Goal: Task Accomplishment & Management: Use online tool/utility

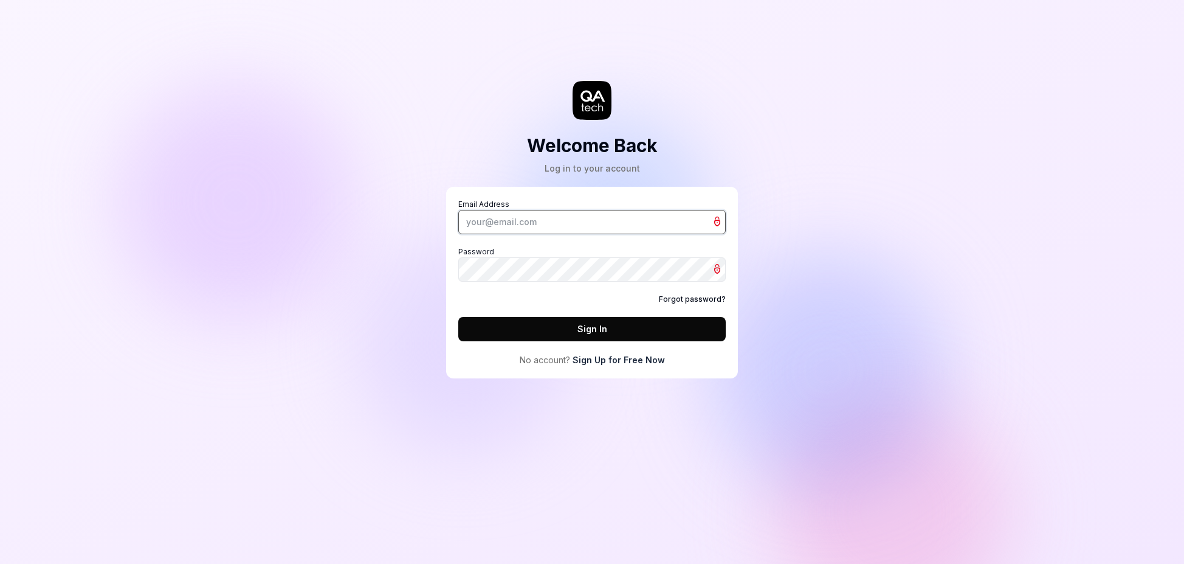
type input "[PERSON_NAME][EMAIL_ADDRESS][DOMAIN_NAME]"
click at [569, 331] on button "Sign In" at bounding box center [591, 329] width 267 height 24
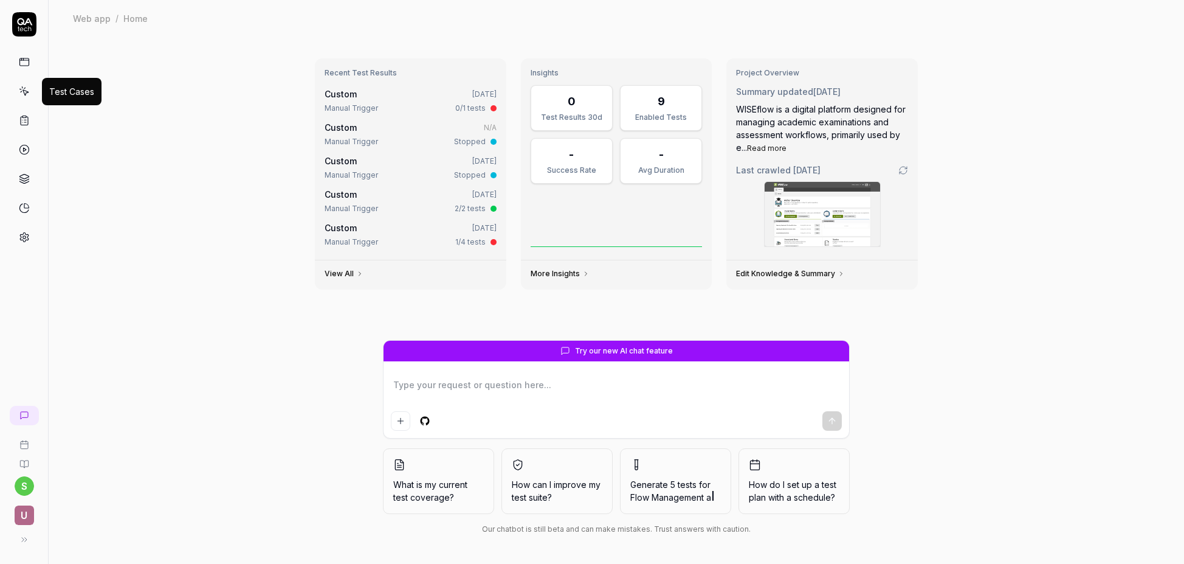
click at [27, 92] on icon at bounding box center [24, 92] width 5 height 5
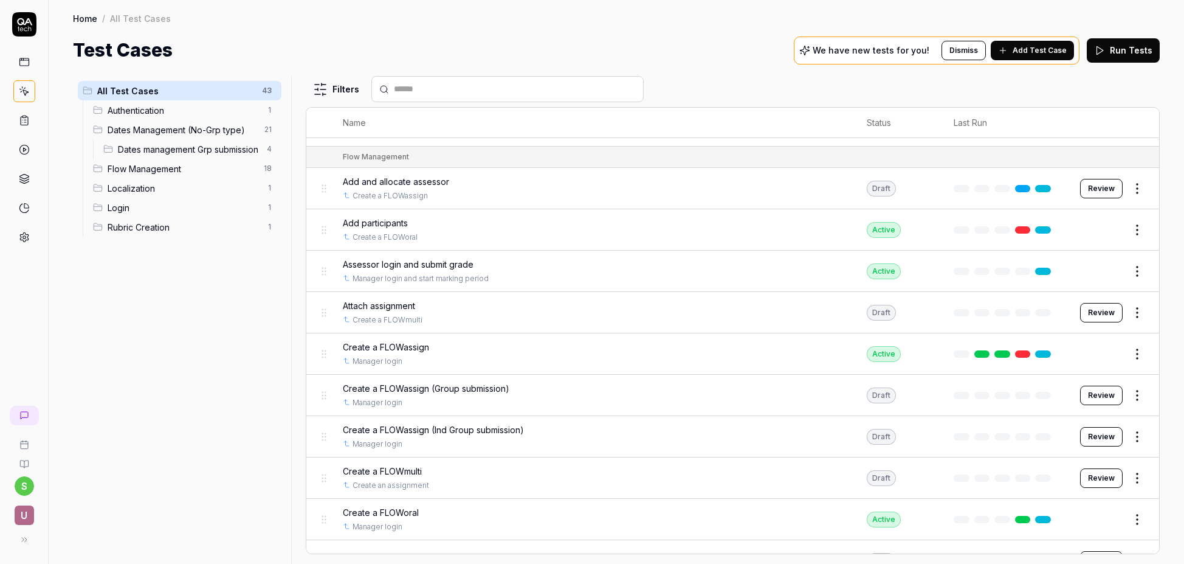
scroll to position [982, 0]
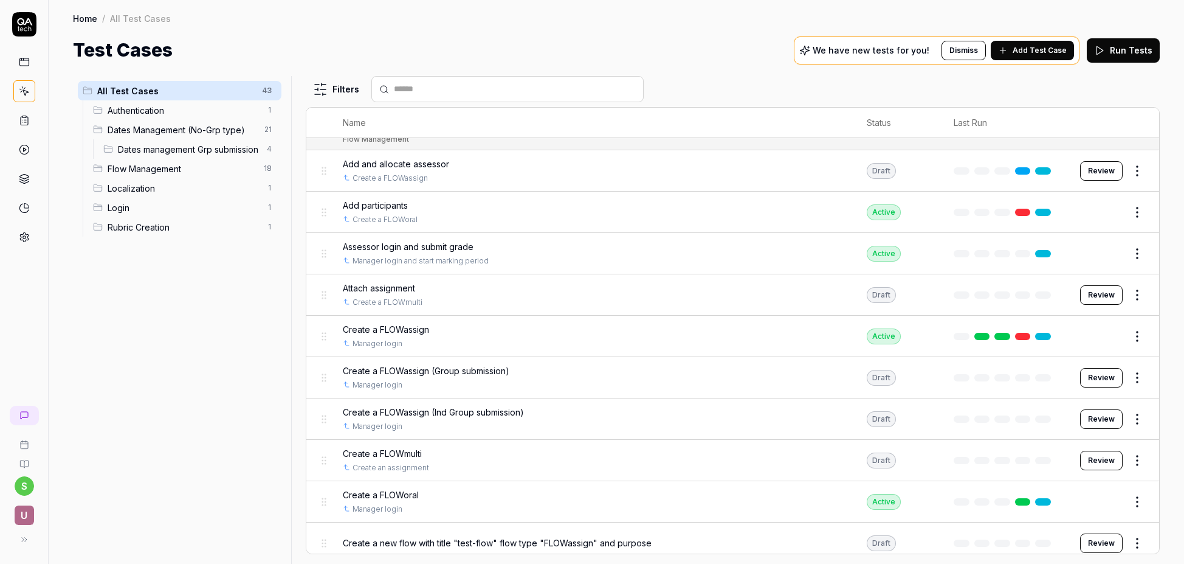
click at [396, 286] on span "Attach assignment" at bounding box center [379, 287] width 72 height 13
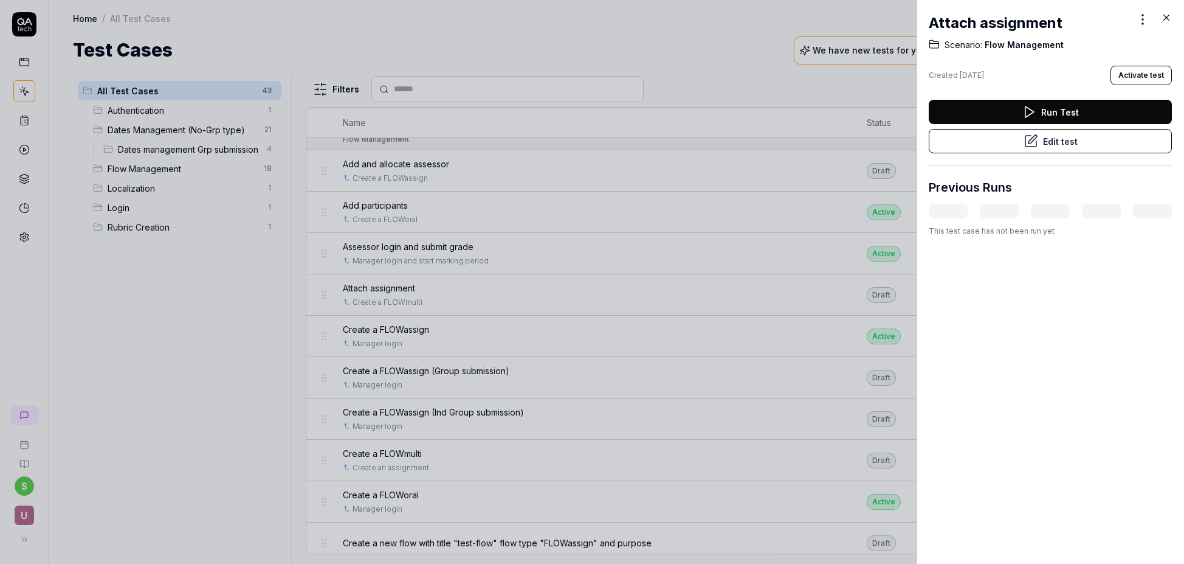
click at [1166, 14] on icon at bounding box center [1166, 17] width 11 height 11
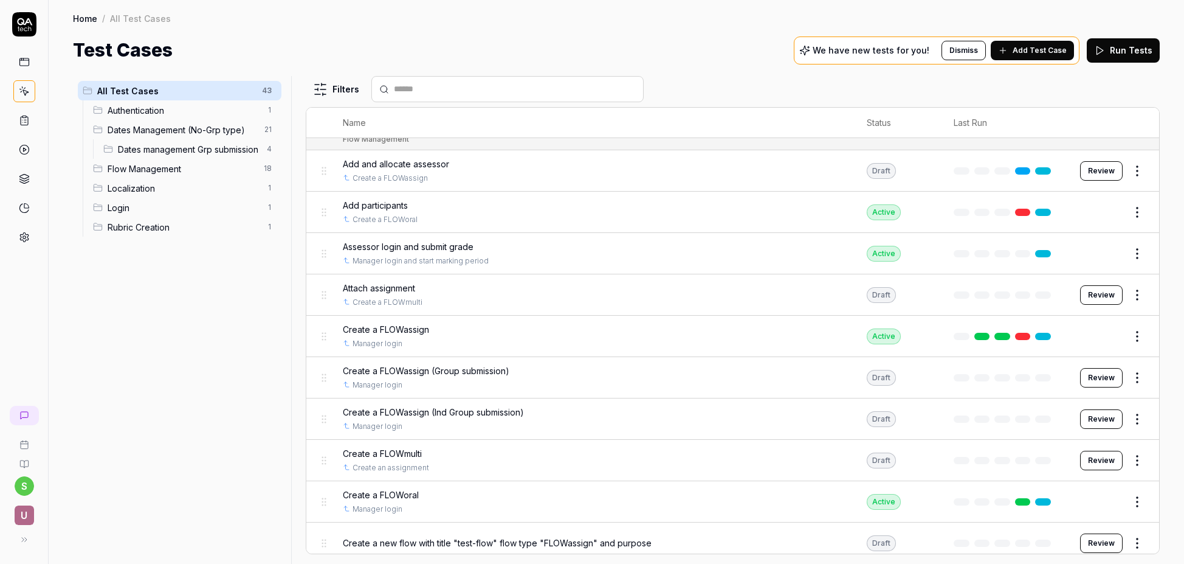
click at [1101, 294] on button "Review" at bounding box center [1101, 294] width 43 height 19
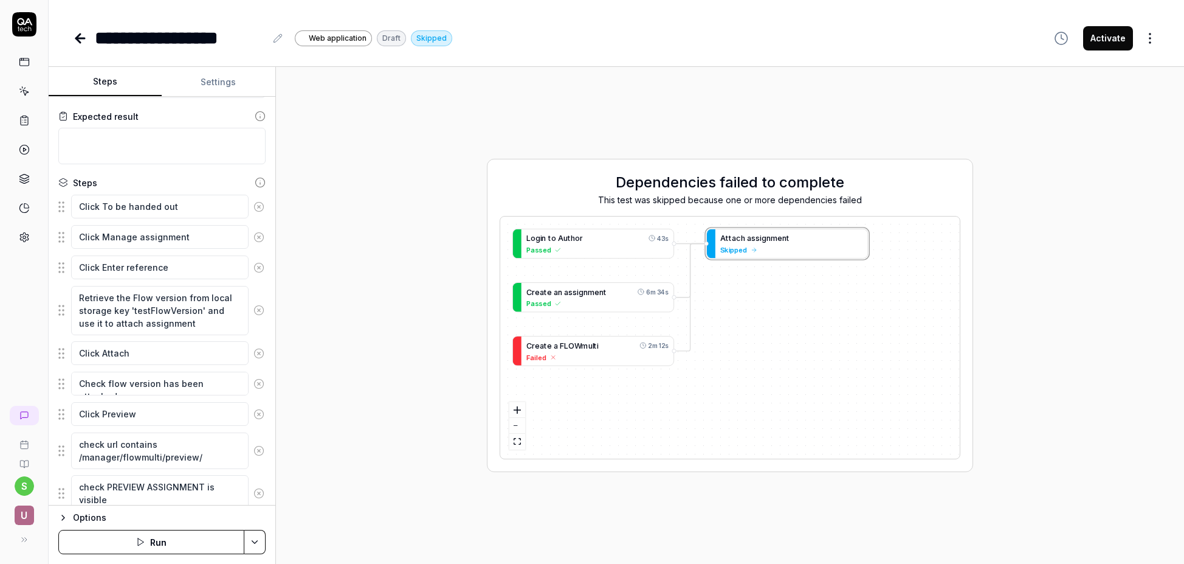
scroll to position [107, 0]
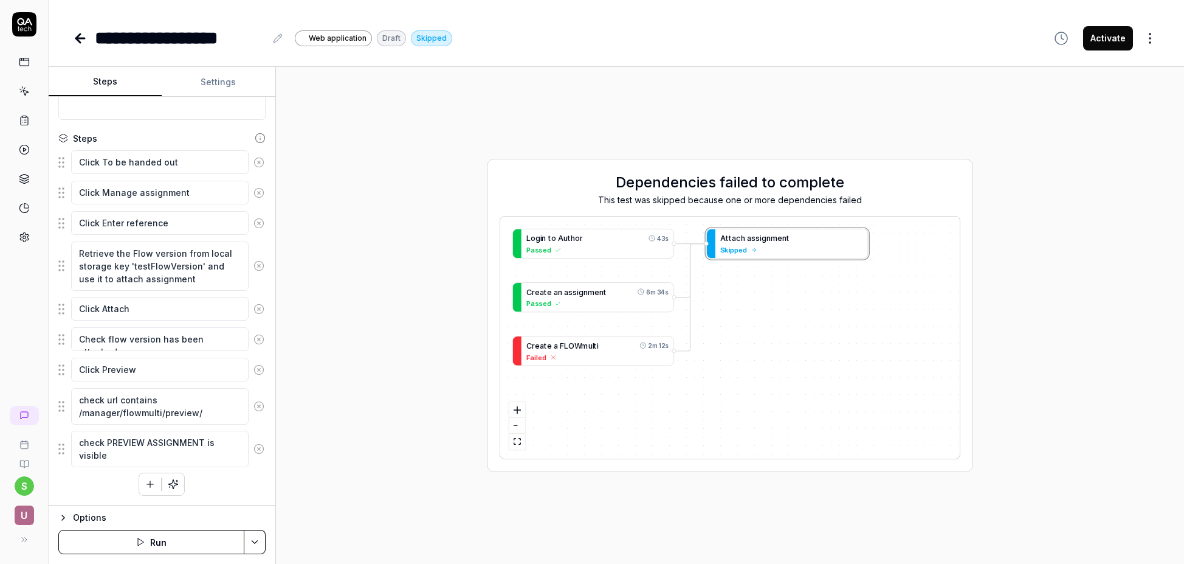
click at [259, 547] on html "**********" at bounding box center [592, 282] width 1184 height 564
click at [221, 485] on div "Run w. Dependencies" at bounding box center [208, 484] width 123 height 27
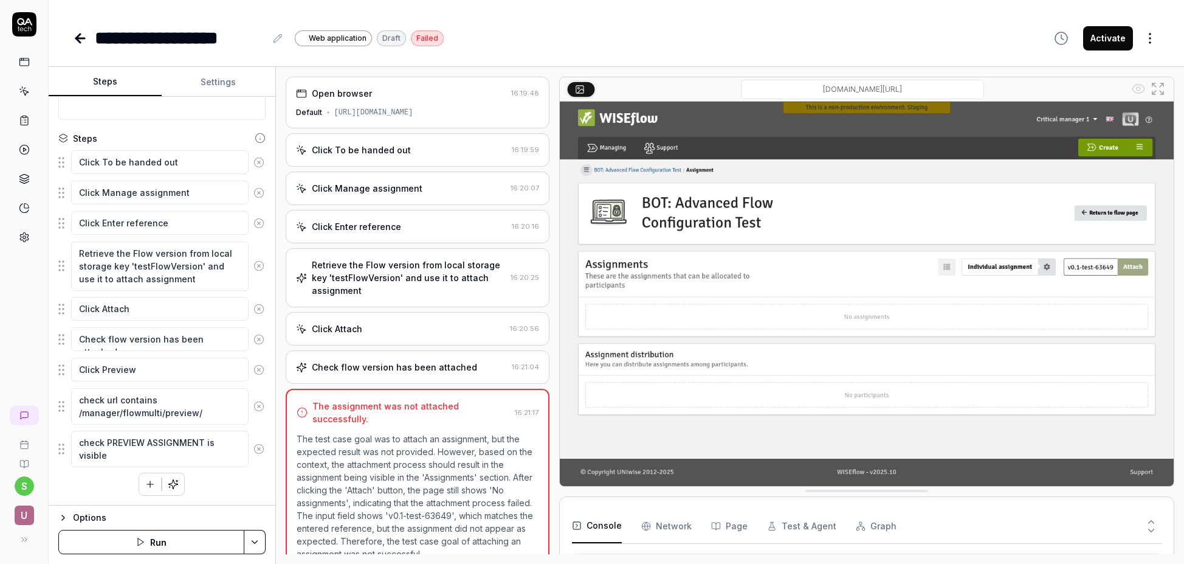
scroll to position [7, 0]
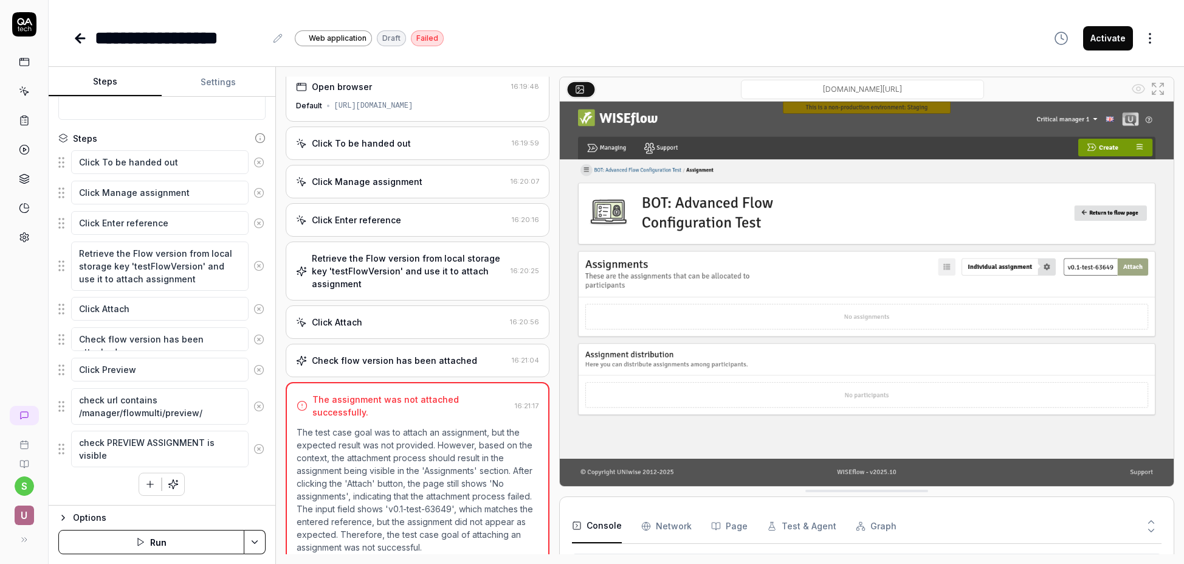
click at [450, 326] on div "Click Attach" at bounding box center [400, 322] width 209 height 13
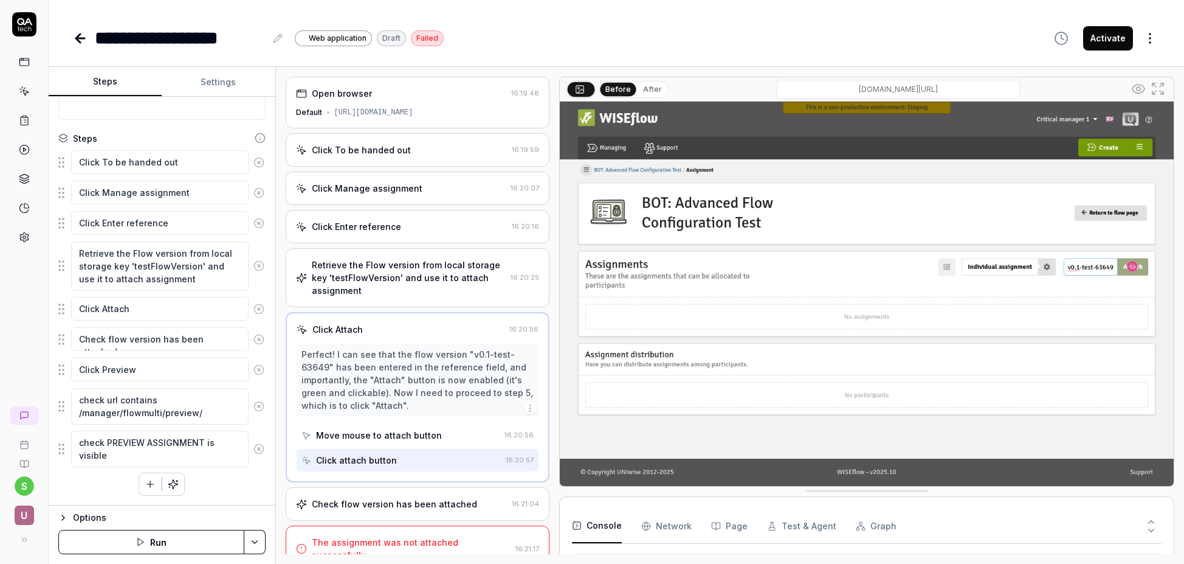
scroll to position [5, 0]
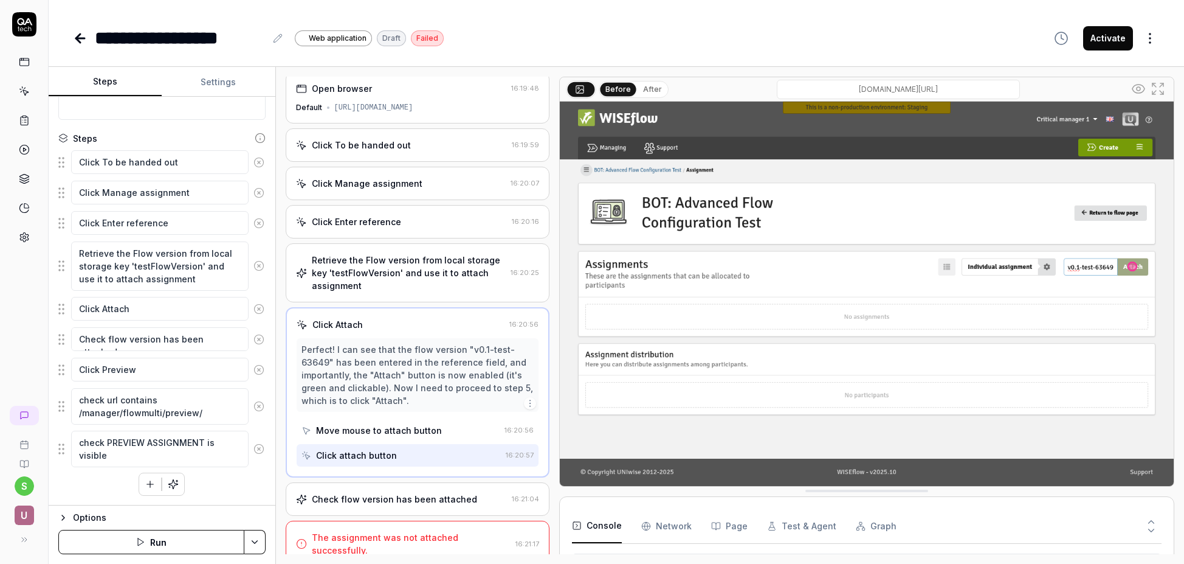
click at [489, 496] on div "Check flow version has been attached" at bounding box center [401, 498] width 211 height 13
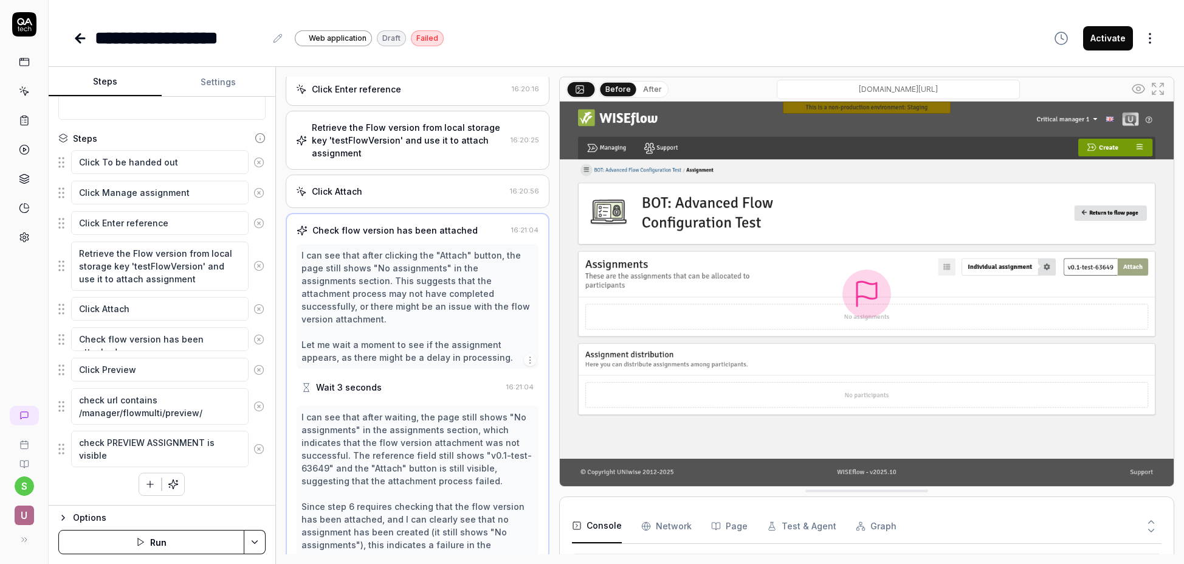
scroll to position [0, 0]
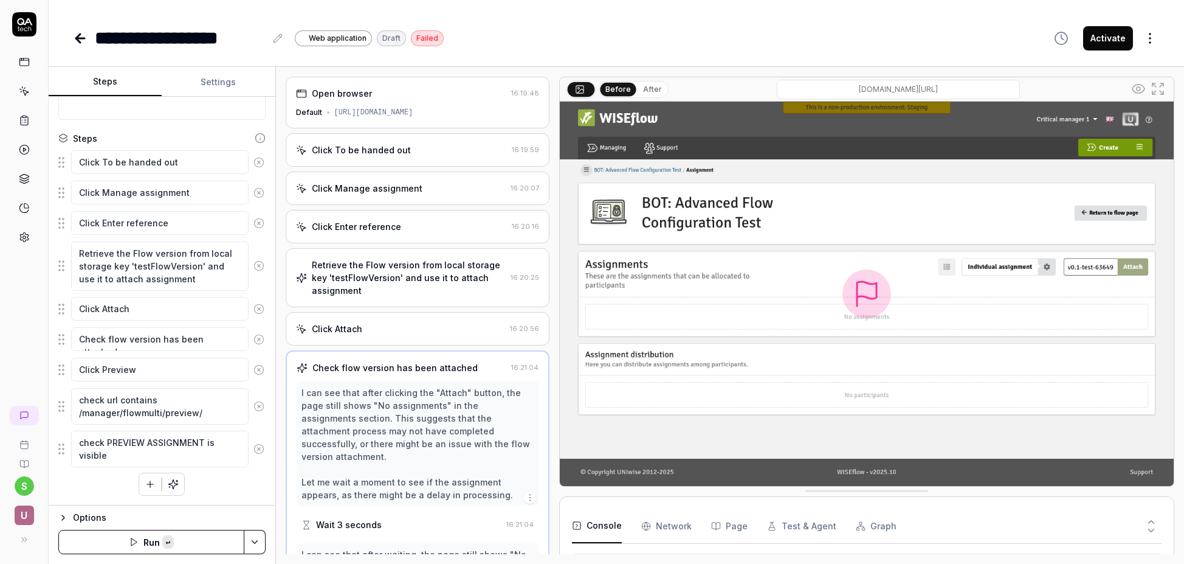
click at [545, 52] on div "**********" at bounding box center [617, 282] width 1136 height 564
click at [582, 26] on div "**********" at bounding box center [616, 37] width 1087 height 27
click at [660, 35] on div "**********" at bounding box center [616, 37] width 1087 height 27
click at [80, 39] on icon at bounding box center [80, 38] width 15 height 15
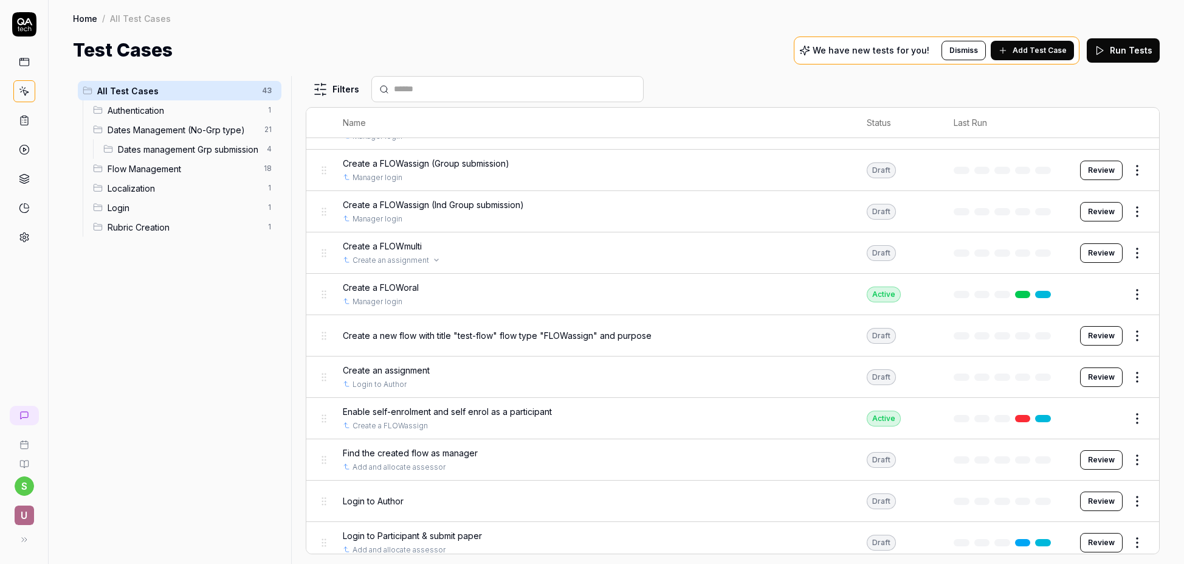
scroll to position [1204, 0]
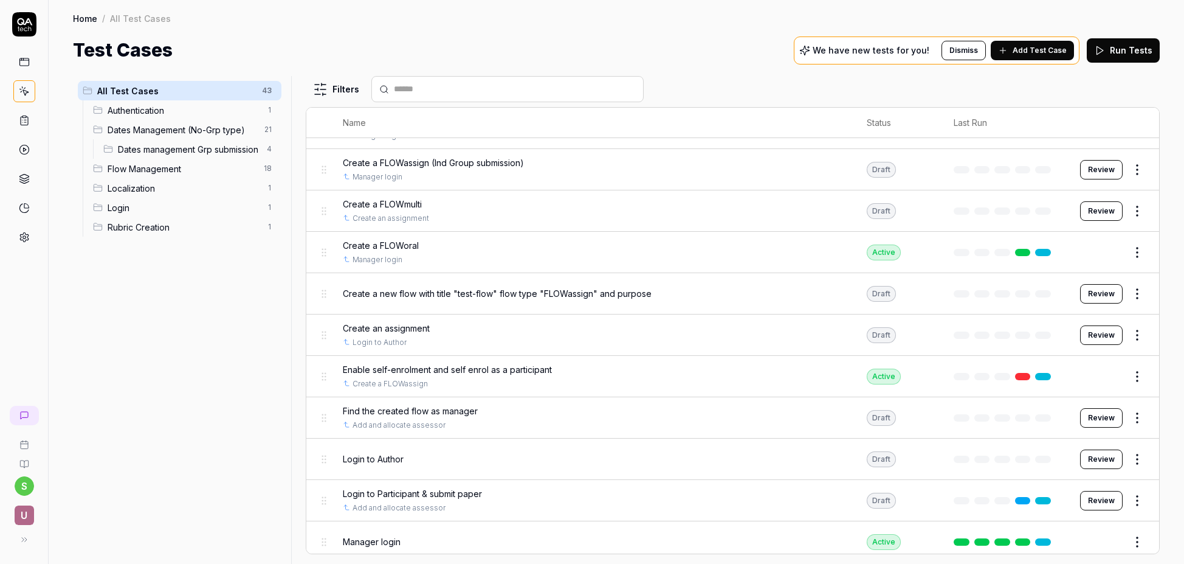
click at [415, 327] on span "Create an assignment" at bounding box center [386, 328] width 87 height 13
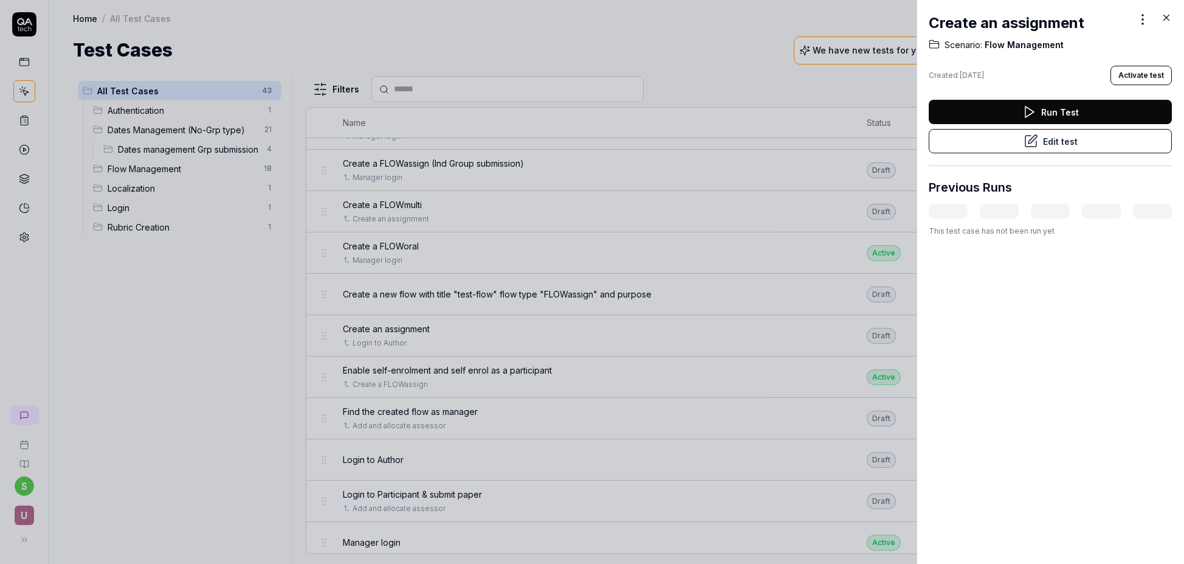
click at [1172, 16] on icon at bounding box center [1166, 17] width 11 height 11
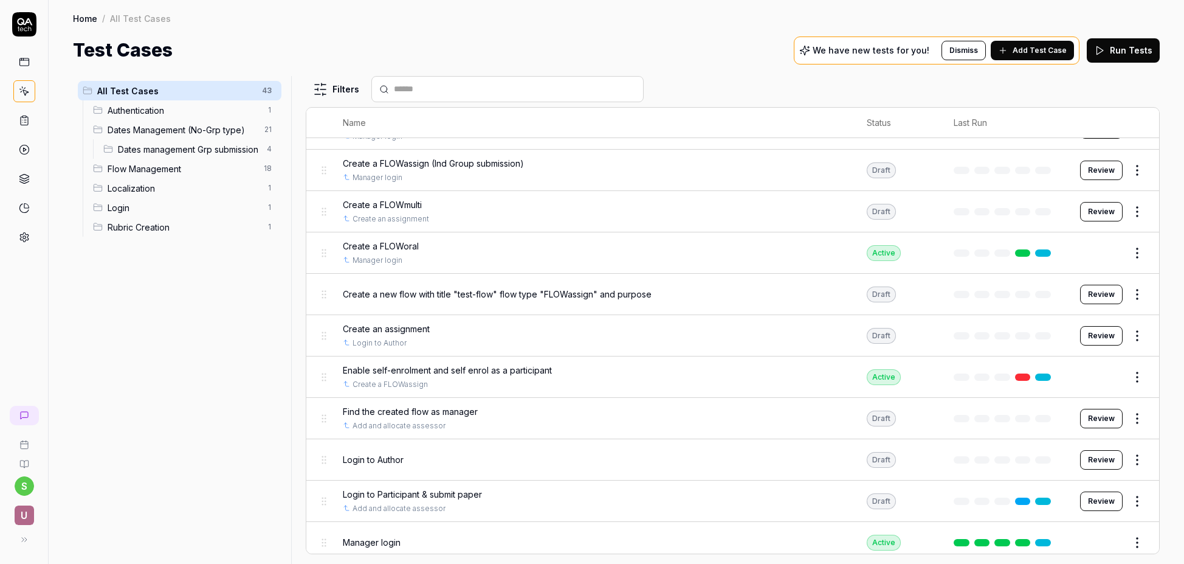
click at [1102, 335] on button "Review" at bounding box center [1101, 335] width 43 height 19
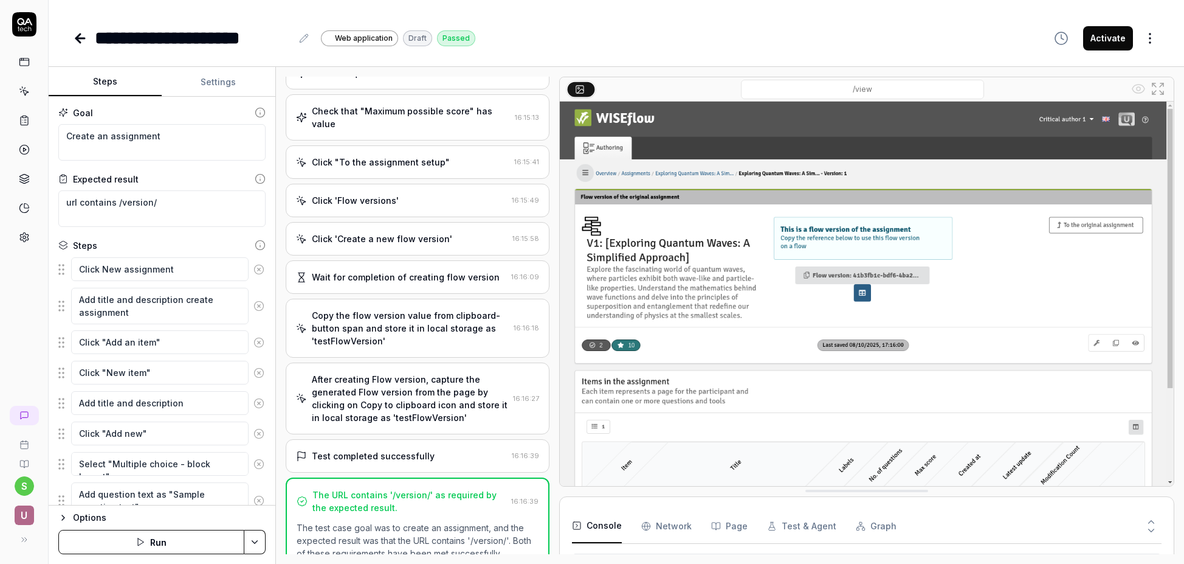
scroll to position [722, 0]
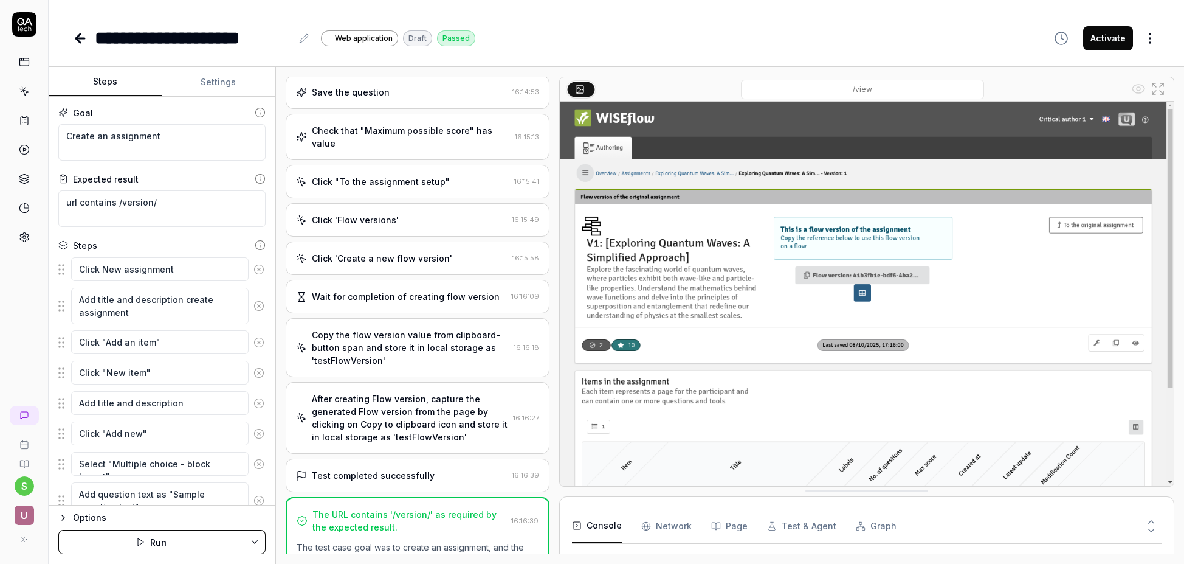
click at [491, 328] on div "Copy the flow version value from clipboard-button span and store it in local st…" at bounding box center [410, 347] width 197 height 38
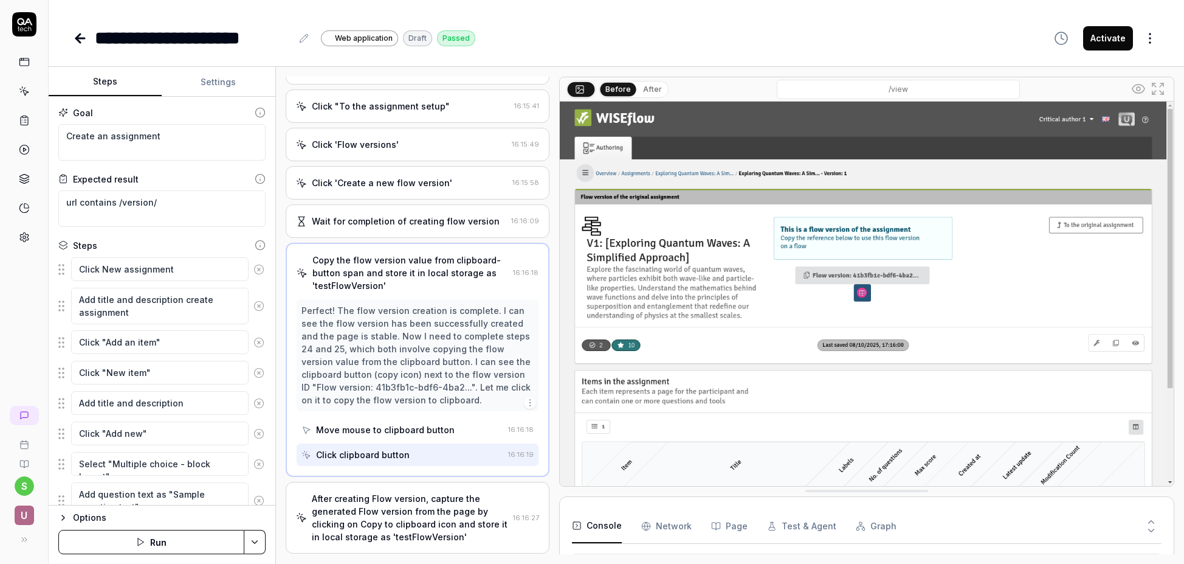
scroll to position [802, 0]
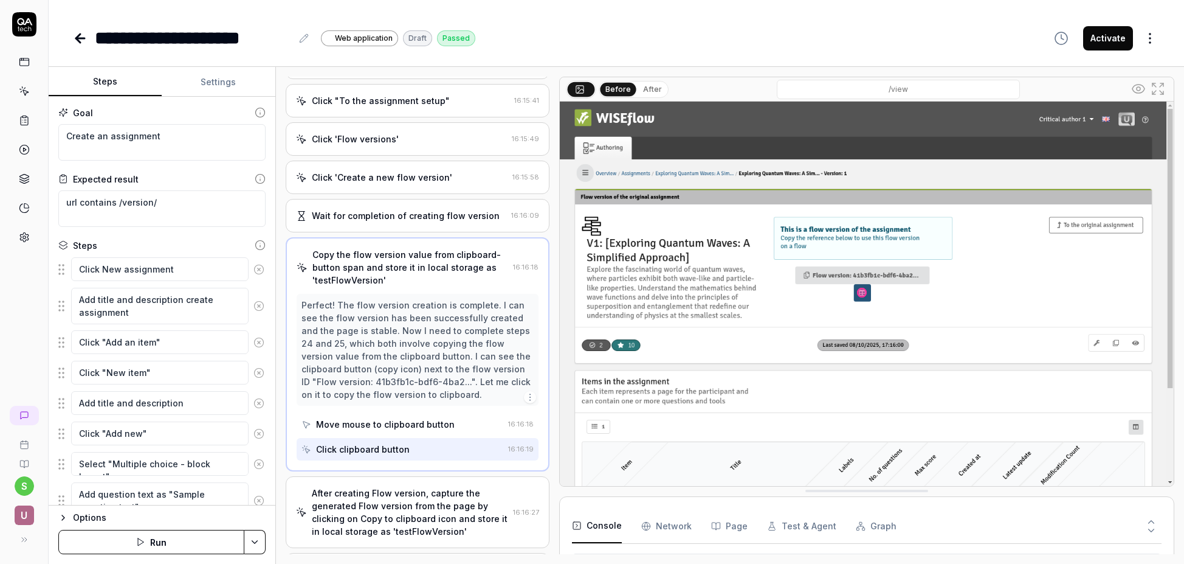
click at [469, 501] on div "After creating Flow version, capture the generated Flow version from the page b…" at bounding box center [410, 511] width 196 height 51
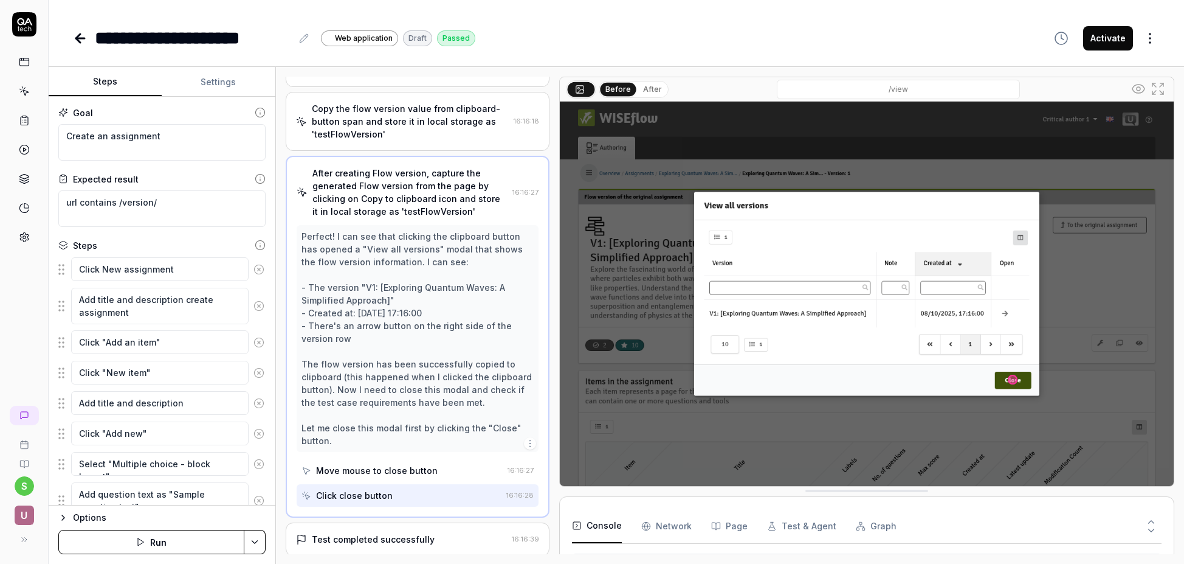
scroll to position [975, 0]
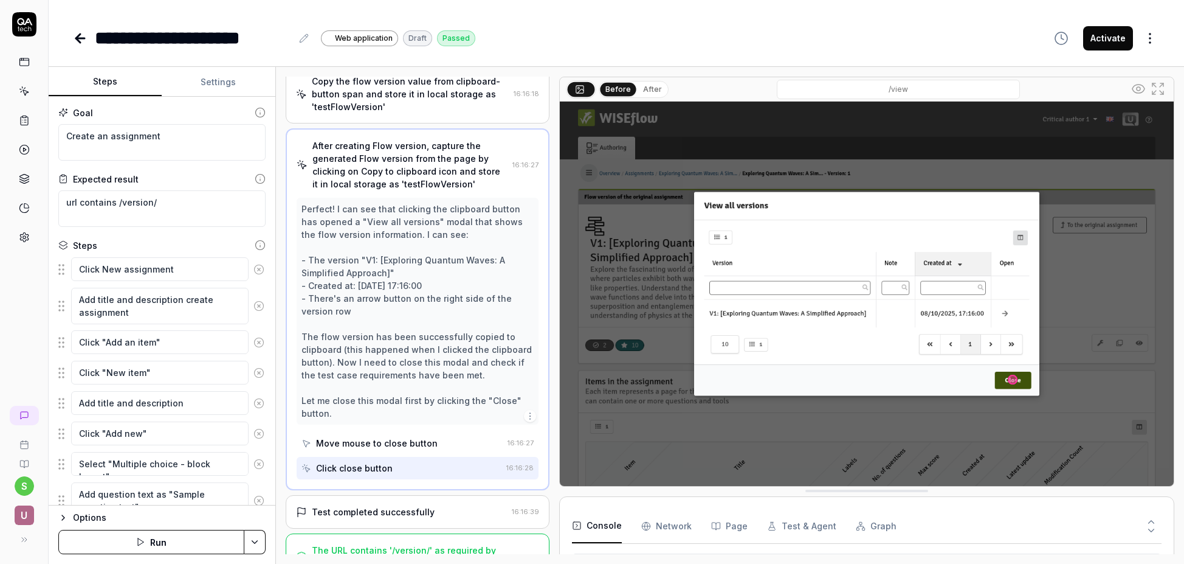
click at [456, 505] on div "Test completed successfully" at bounding box center [401, 511] width 211 height 13
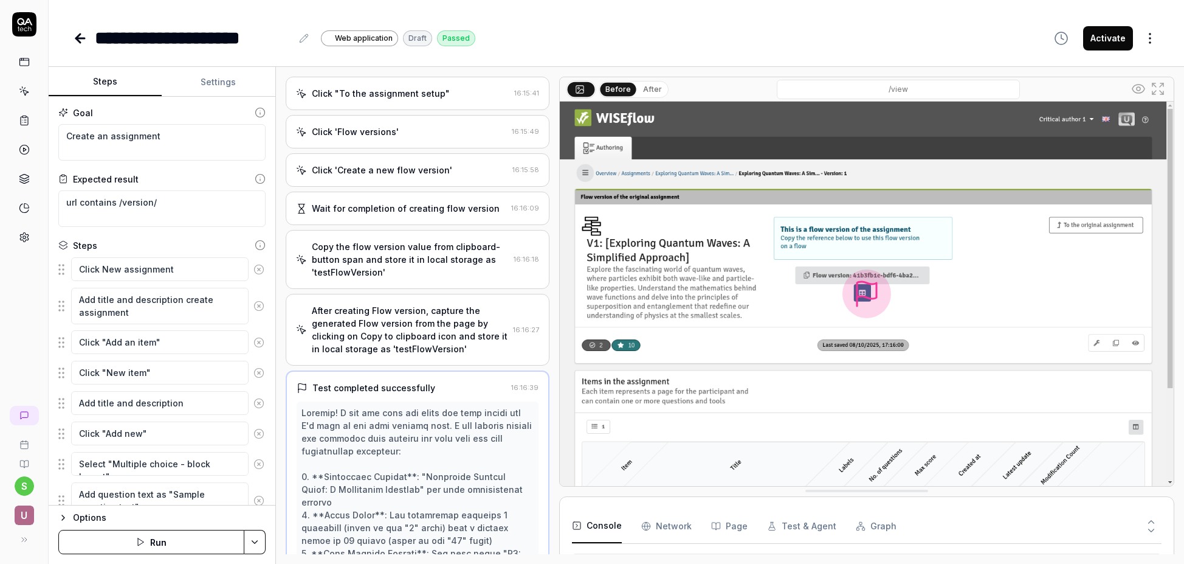
scroll to position [797, 0]
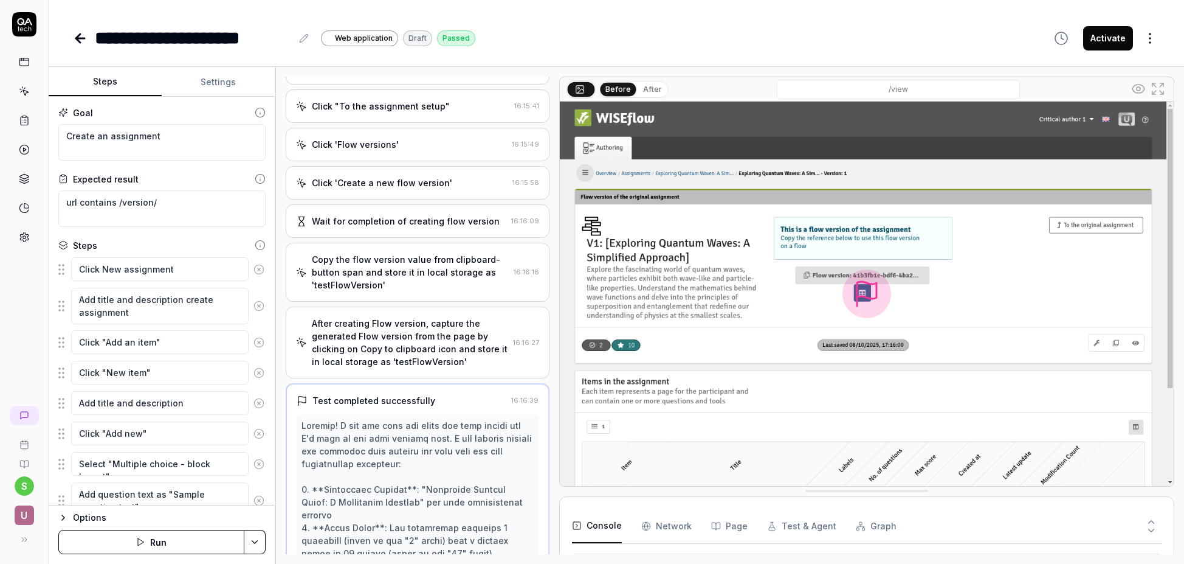
click at [433, 261] on div "Copy the flow version value from clipboard-button span and store it in local st…" at bounding box center [410, 272] width 197 height 38
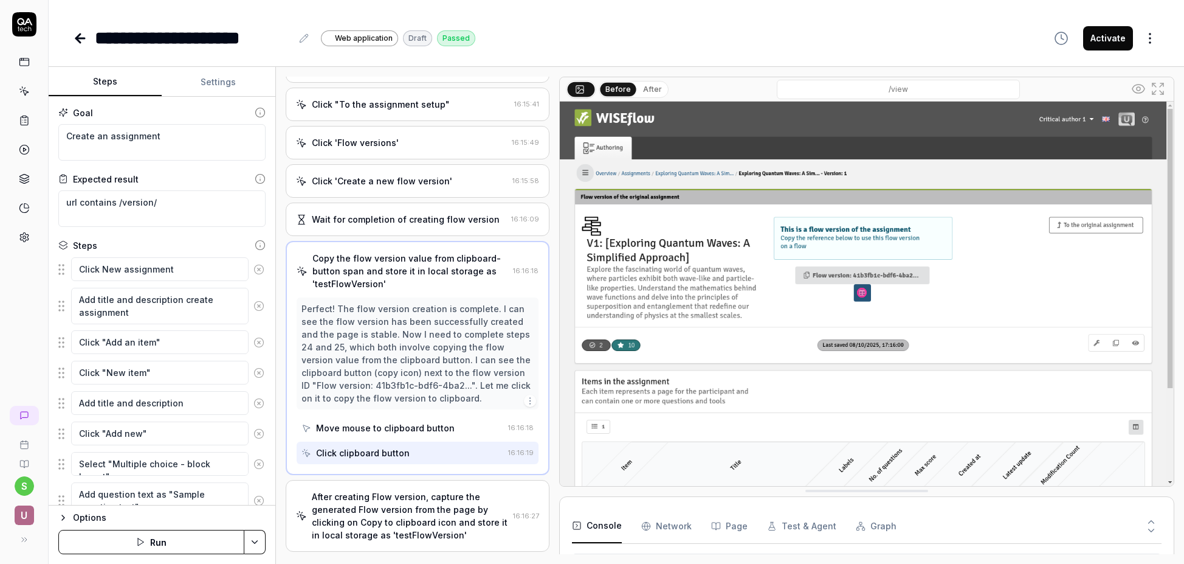
scroll to position [860, 0]
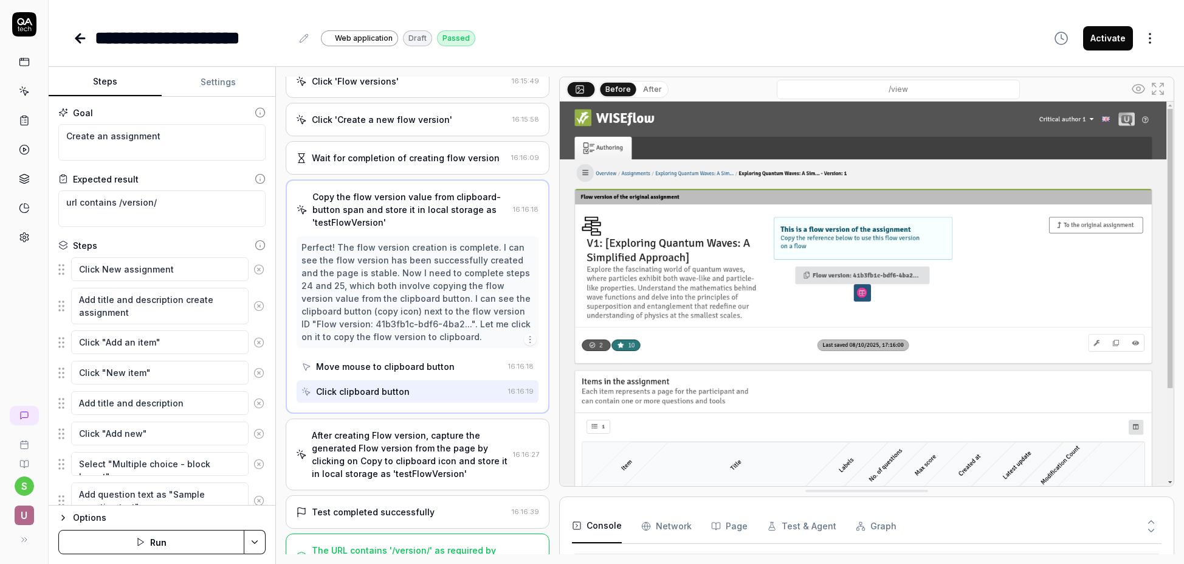
click at [468, 443] on div "After creating Flow version, capture the generated Flow version from the page b…" at bounding box center [410, 454] width 196 height 51
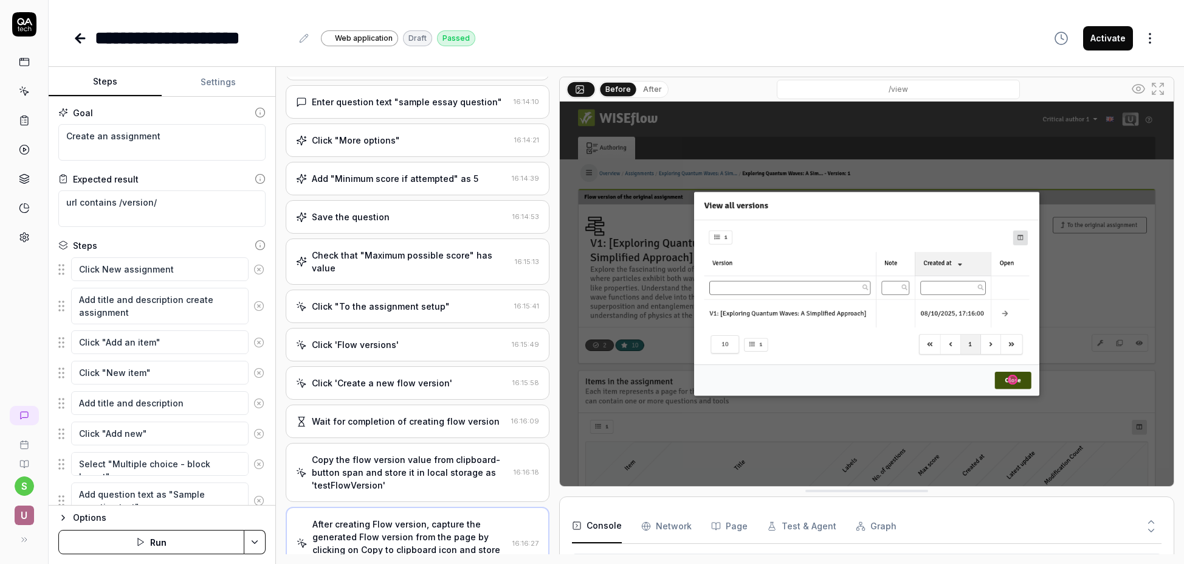
scroll to position [651, 0]
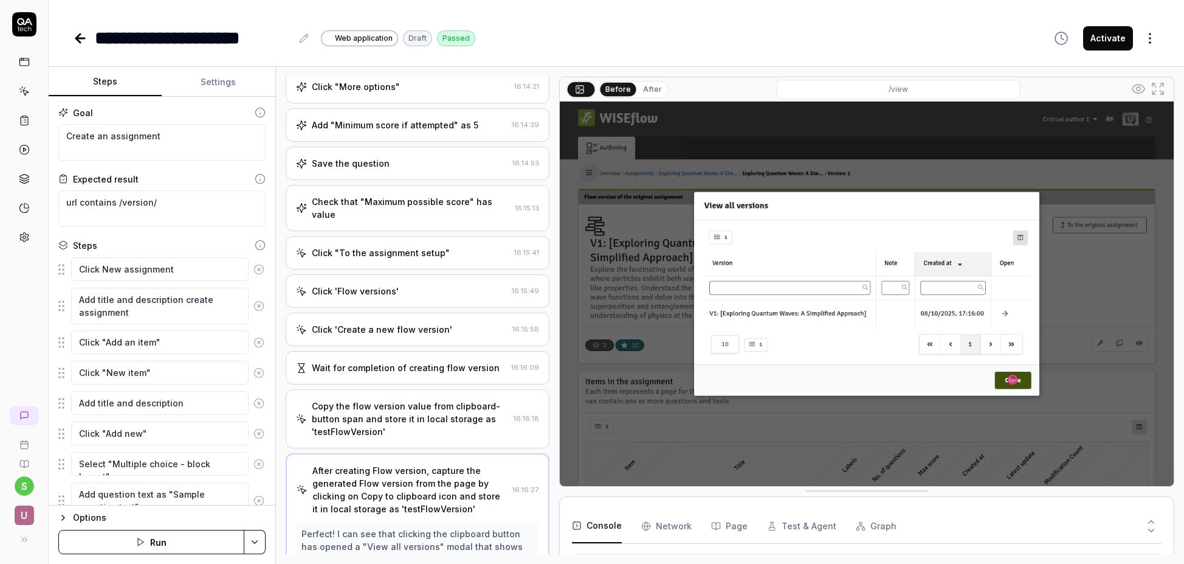
click at [428, 410] on div "Copy the flow version value from clipboard-button span and store it in local st…" at bounding box center [410, 418] width 197 height 38
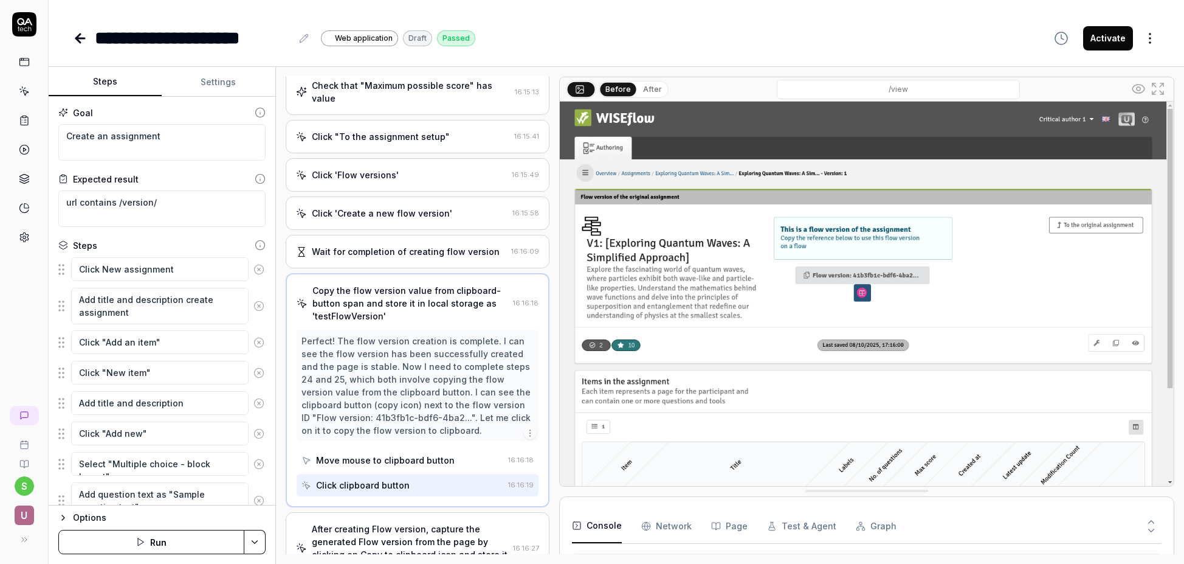
scroll to position [783, 0]
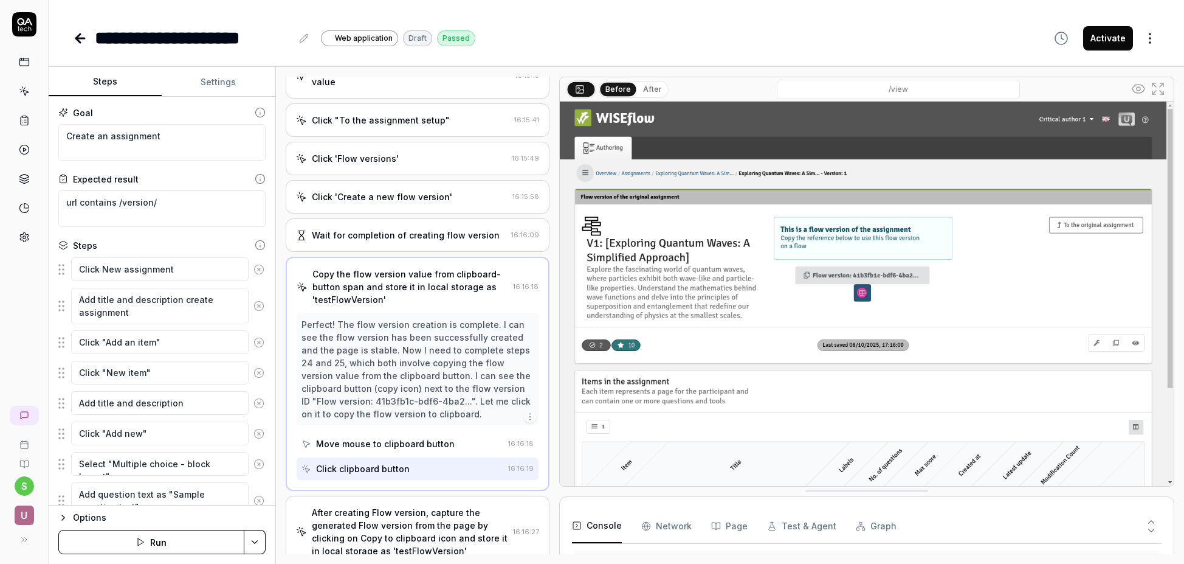
click at [82, 39] on icon at bounding box center [80, 38] width 15 height 15
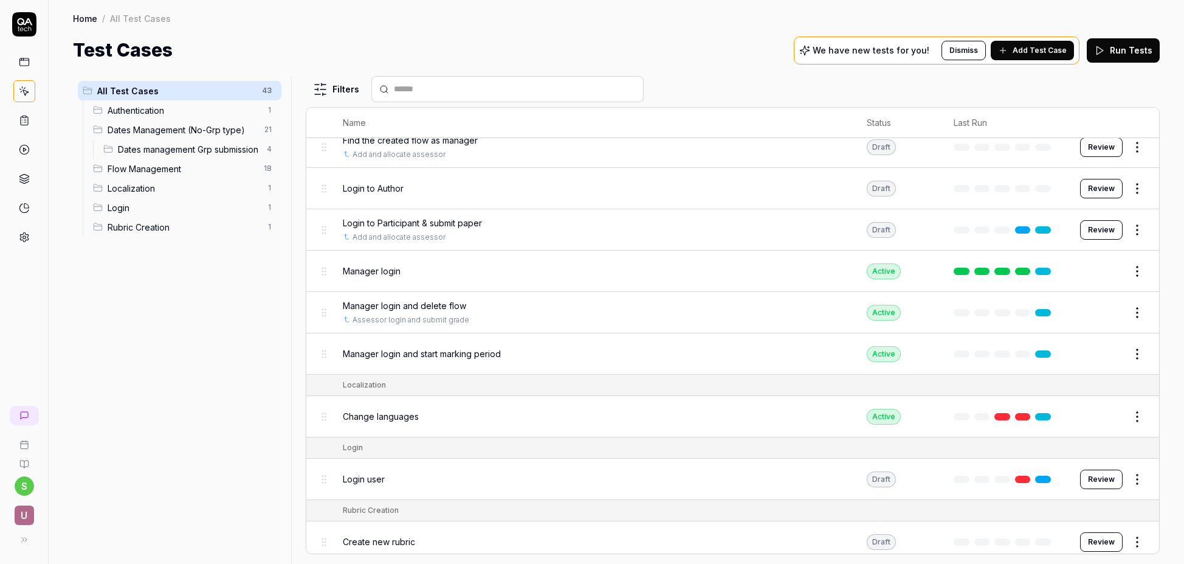
scroll to position [1511, 0]
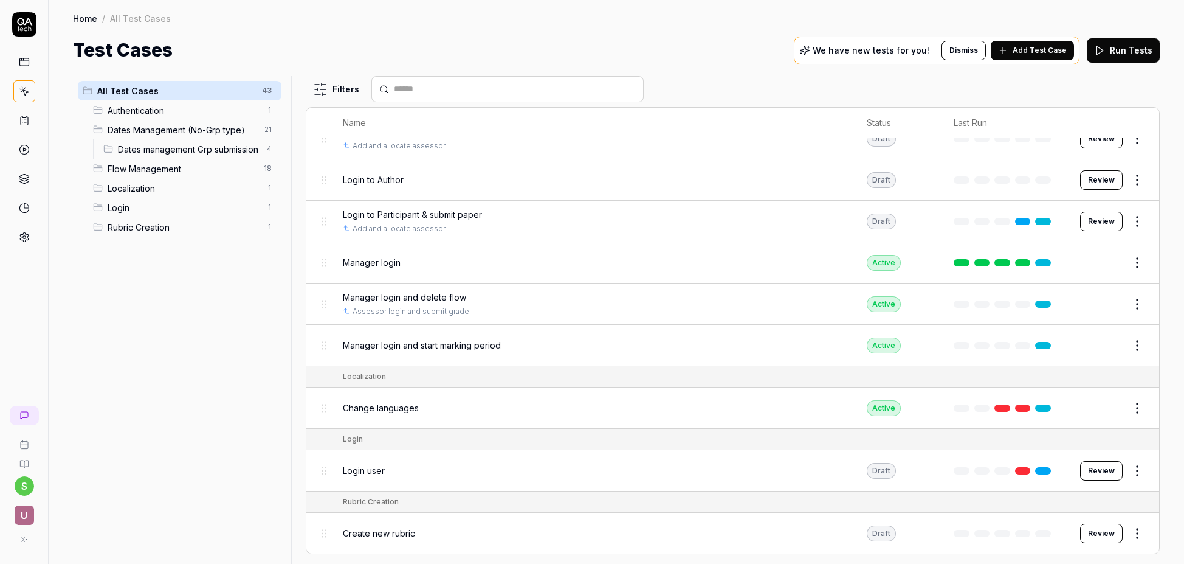
click at [730, 21] on div "Home / All Test Cases" at bounding box center [616, 18] width 1087 height 12
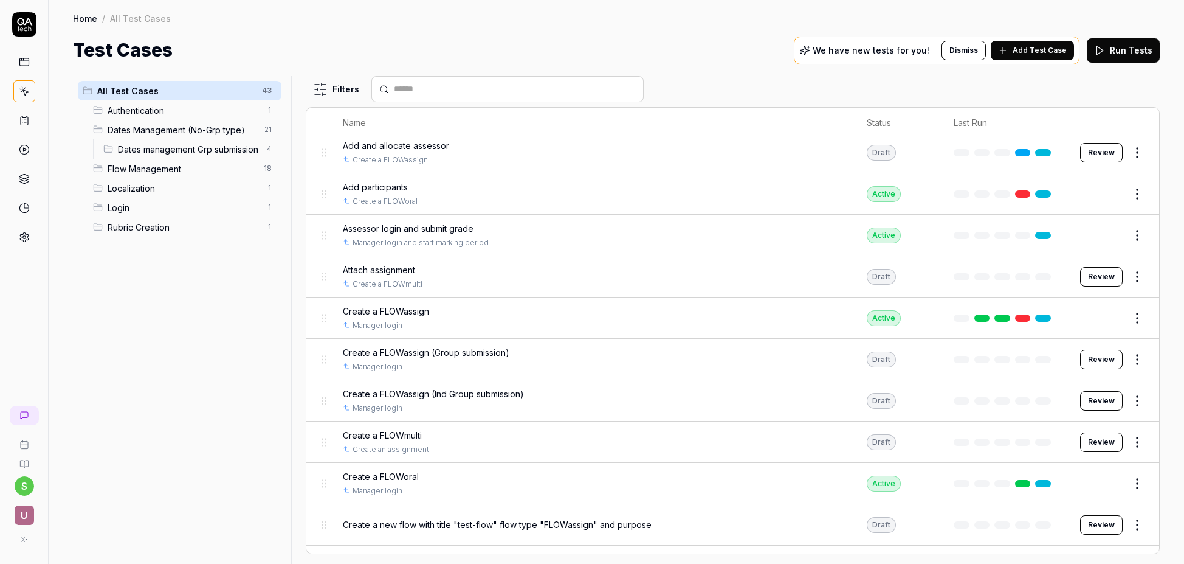
scroll to position [999, 0]
click at [1108, 275] on button "Review" at bounding box center [1101, 277] width 43 height 19
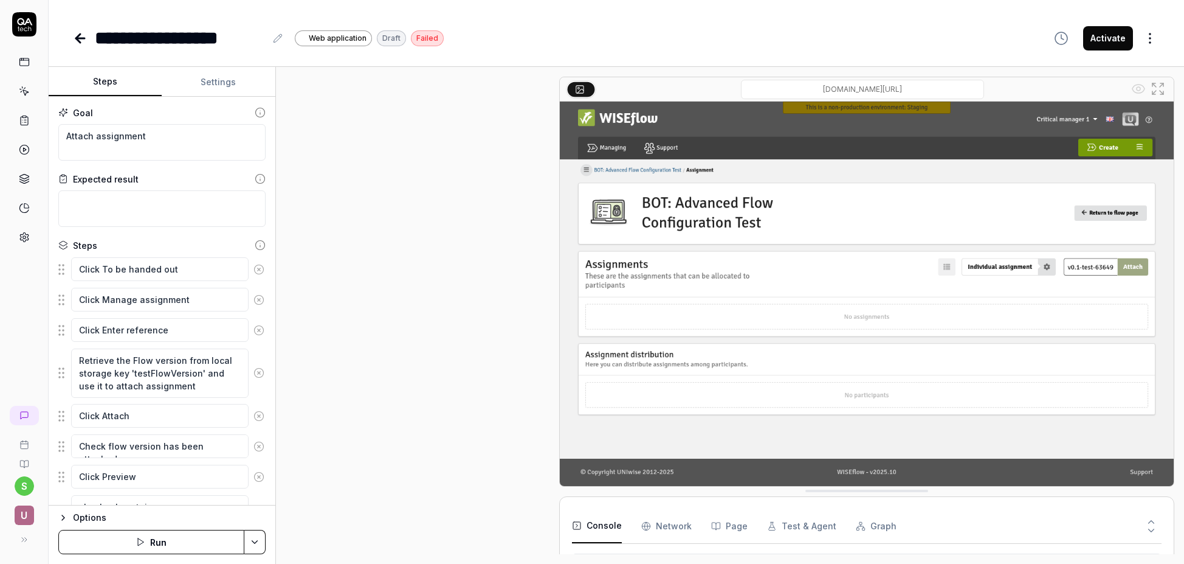
scroll to position [7, 0]
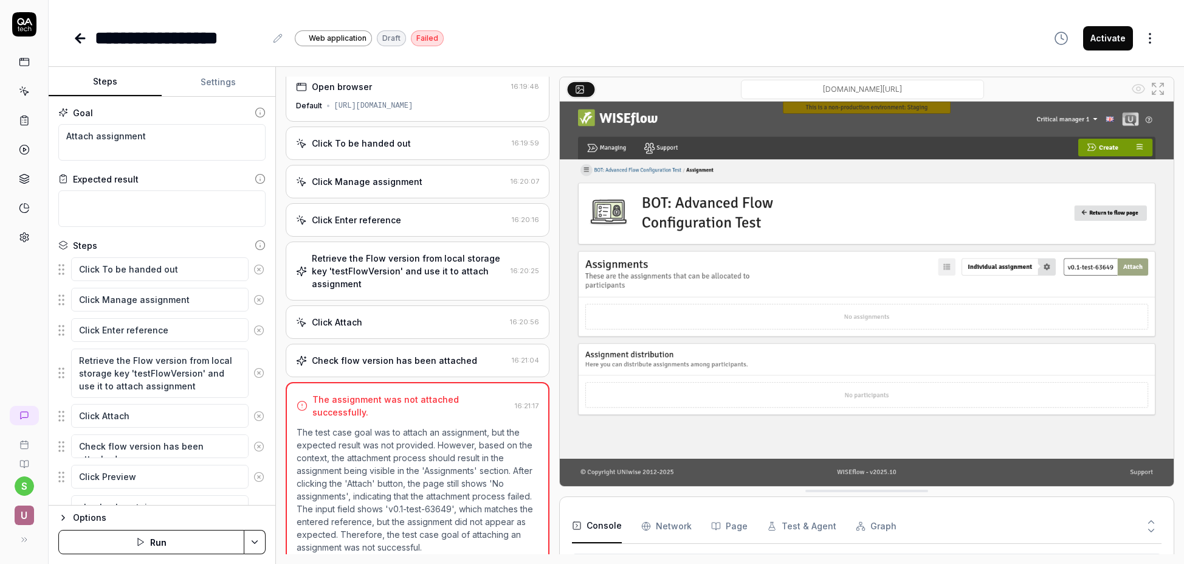
type textarea "*"
